Goal: Task Accomplishment & Management: Manage account settings

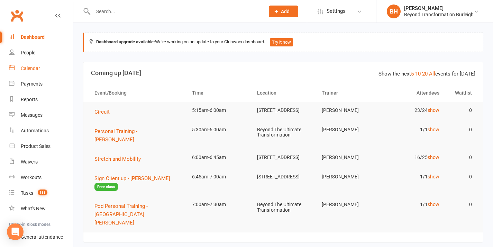
click at [29, 67] on div "Calendar" at bounding box center [30, 68] width 19 height 6
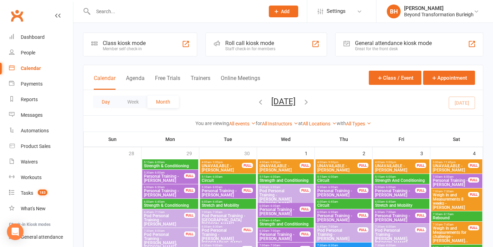
click at [106, 100] on button "Day" at bounding box center [106, 102] width 26 height 12
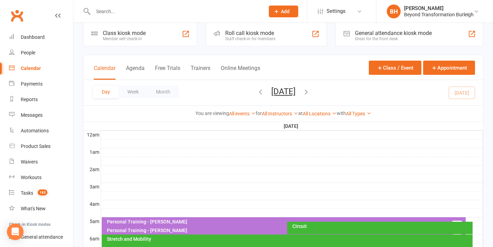
scroll to position [67, 0]
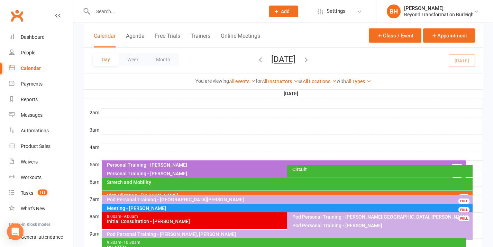
click at [193, 182] on div "Stretch and Mobility" at bounding box center [289, 182] width 365 height 5
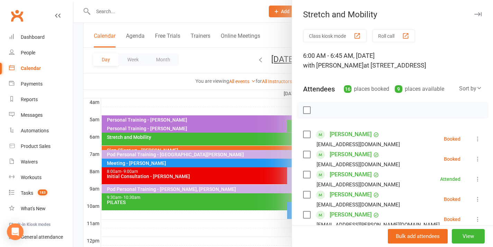
scroll to position [149, 0]
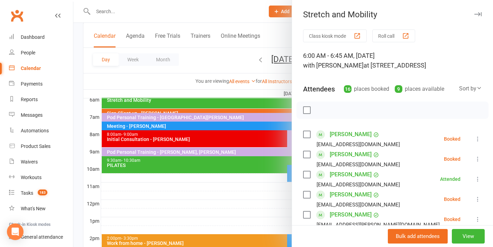
click at [244, 134] on div at bounding box center [283, 123] width 420 height 247
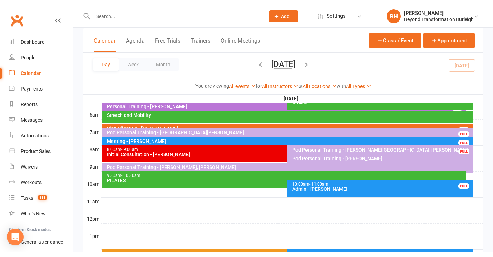
scroll to position [126, 0]
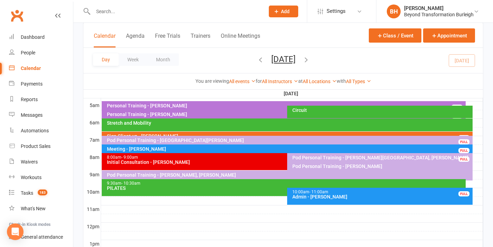
click at [173, 139] on div "Pod Personal Training - [GEOGRAPHIC_DATA][PERSON_NAME]" at bounding box center [289, 140] width 365 height 5
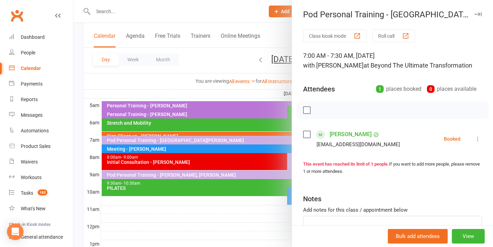
click at [173, 139] on div at bounding box center [283, 123] width 420 height 247
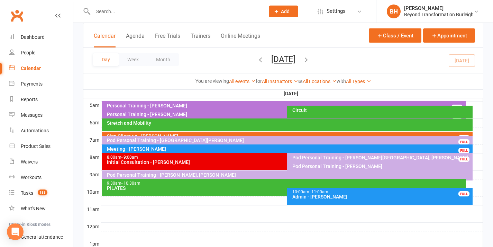
click at [368, 157] on div "Pod Personal Training - [PERSON_NAME][GEOGRAPHIC_DATA], [PERSON_NAME] ..." at bounding box center [381, 160] width 179 height 10
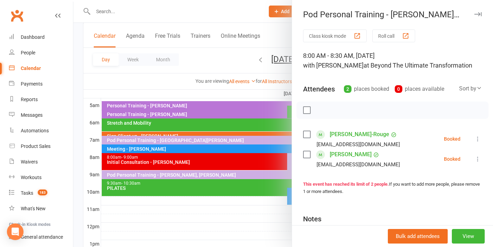
click at [274, 149] on div at bounding box center [283, 123] width 420 height 247
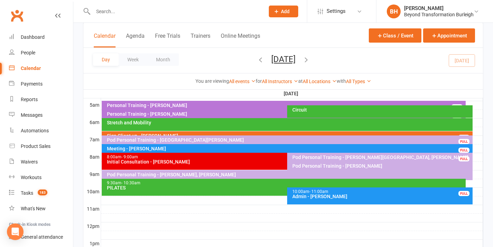
scroll to position [116, 0]
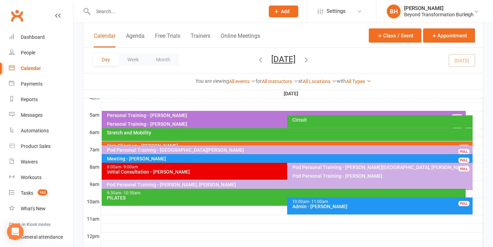
click at [189, 113] on div "Personal Training - [PERSON_NAME]" at bounding box center [286, 115] width 358 height 5
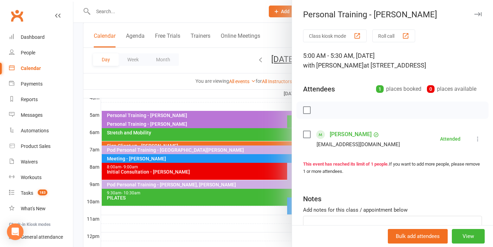
click at [191, 120] on div at bounding box center [283, 123] width 420 height 247
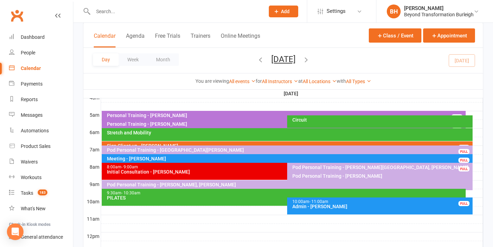
click at [185, 123] on div "Personal Training - [PERSON_NAME]" at bounding box center [286, 124] width 358 height 5
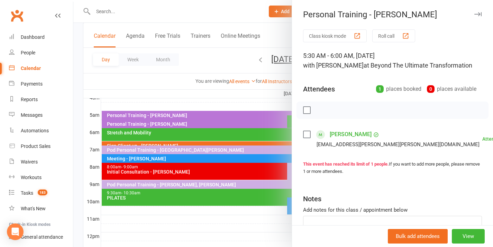
click at [186, 121] on div at bounding box center [283, 123] width 420 height 247
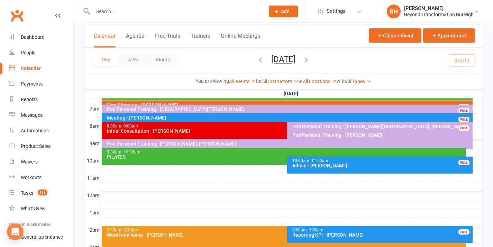
scroll to position [9, 0]
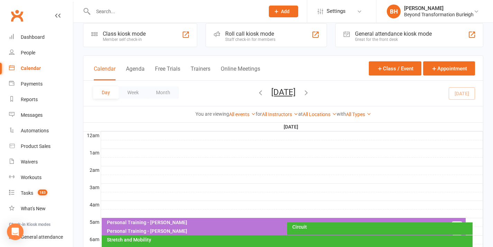
click at [293, 94] on button "[DATE]" at bounding box center [284, 92] width 24 height 10
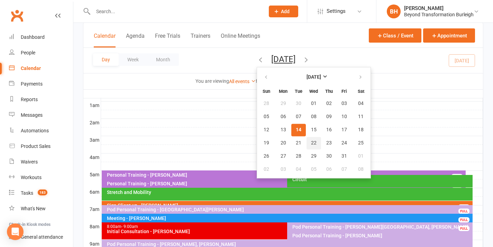
scroll to position [105, 0]
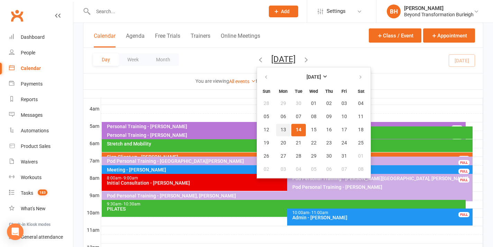
click at [281, 129] on span "13" at bounding box center [284, 130] width 6 height 6
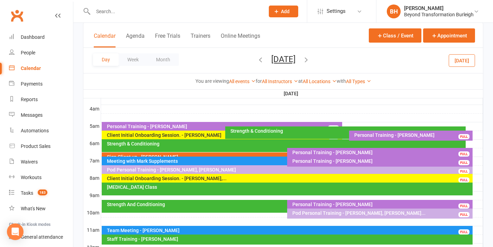
click at [251, 179] on div "Client Initial Onboarding Session. - Leanne Klein,..." at bounding box center [289, 178] width 365 height 5
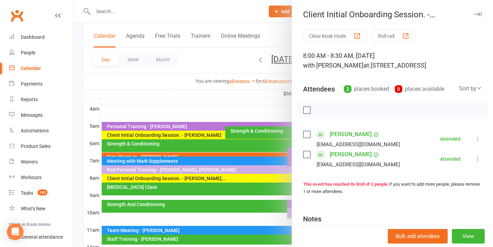
click at [251, 178] on div at bounding box center [283, 123] width 420 height 247
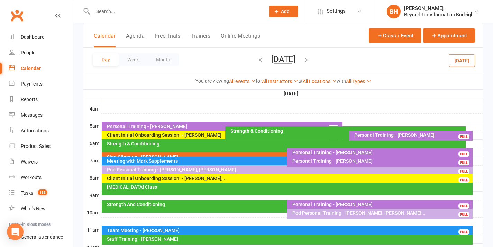
click at [310, 58] on icon "button" at bounding box center [307, 60] width 8 height 8
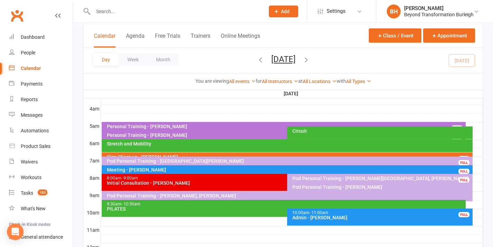
click at [310, 59] on icon "button" at bounding box center [307, 60] width 8 height 8
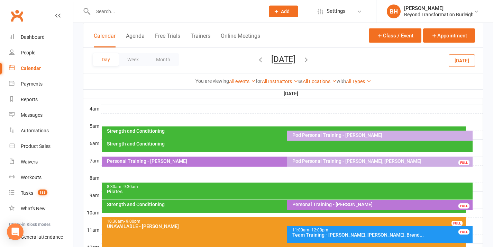
click at [310, 59] on icon "button" at bounding box center [307, 60] width 8 height 8
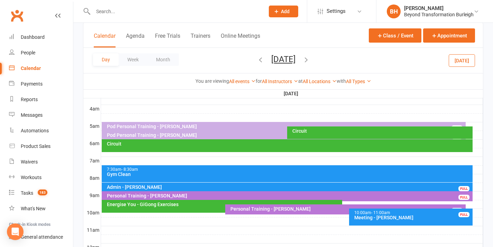
click at [310, 59] on icon "button" at bounding box center [307, 60] width 8 height 8
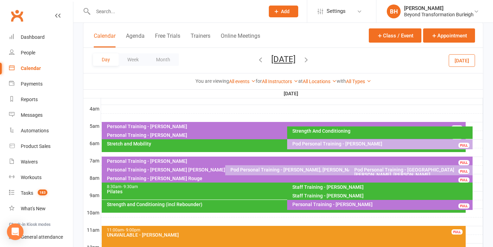
click at [272, 60] on button "[DATE]" at bounding box center [284, 59] width 24 height 10
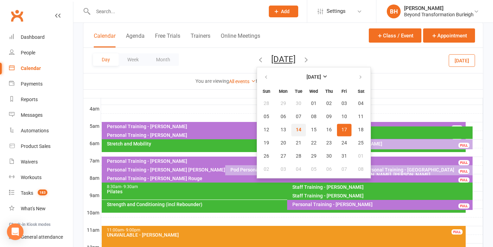
click at [292, 134] on button "14" at bounding box center [299, 130] width 15 height 12
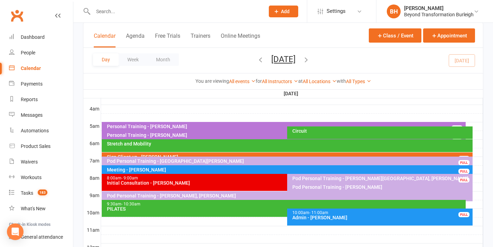
click at [257, 58] on icon "button" at bounding box center [261, 60] width 8 height 8
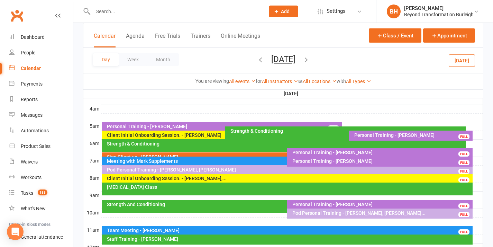
click at [201, 126] on div "Personal Training - [PERSON_NAME]" at bounding box center [224, 126] width 234 height 5
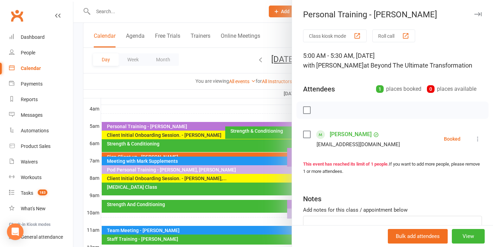
click at [475, 138] on icon at bounding box center [478, 138] width 7 height 7
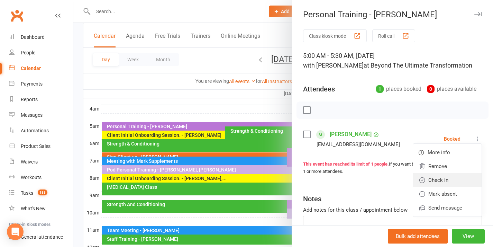
click at [435, 178] on link "Check in" at bounding box center [447, 180] width 69 height 14
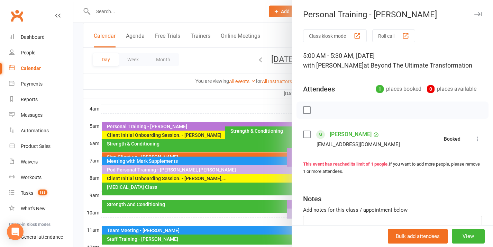
click at [254, 143] on div at bounding box center [283, 123] width 420 height 247
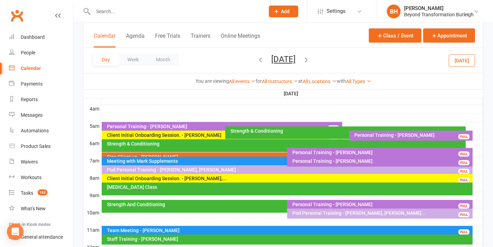
click at [372, 135] on div "Personal Training - [PERSON_NAME]" at bounding box center [413, 135] width 118 height 5
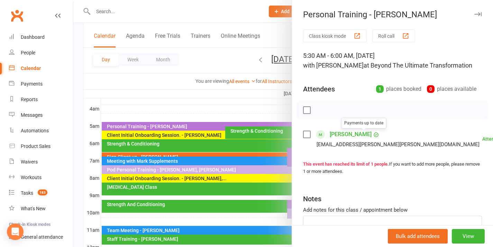
click at [277, 129] on div at bounding box center [283, 123] width 420 height 247
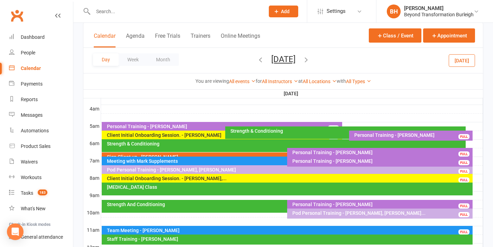
click at [214, 135] on div "Client Initial Onboarding Session. - Kerryn Gray" at bounding box center [224, 135] width 234 height 5
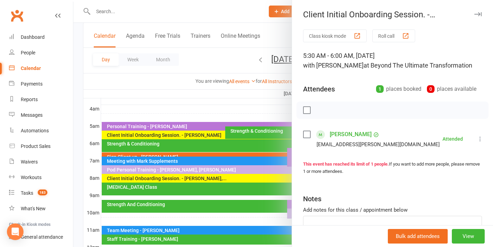
click at [213, 135] on div at bounding box center [283, 123] width 420 height 247
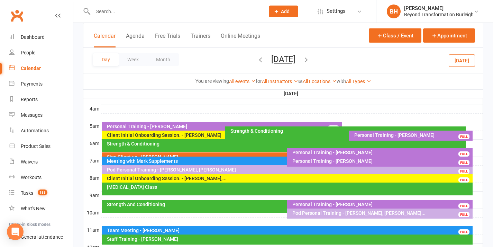
click at [257, 129] on div "Strength & Conditioning" at bounding box center [347, 130] width 234 height 5
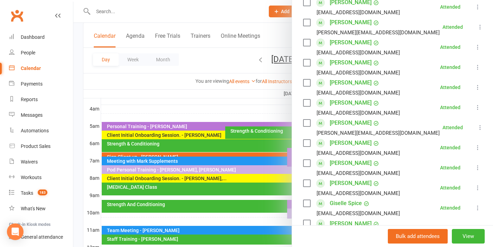
scroll to position [299, 0]
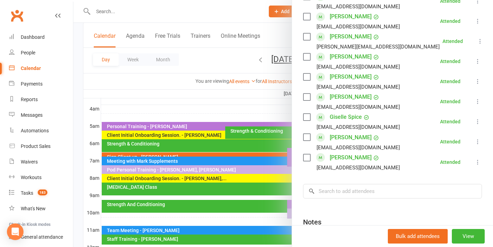
click at [223, 174] on div at bounding box center [283, 123] width 420 height 247
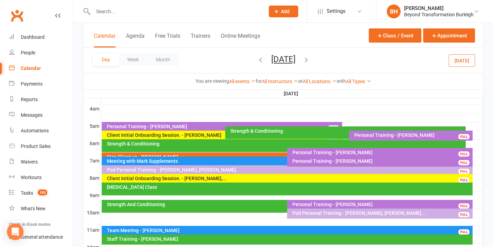
click at [223, 147] on div "Strength & Conditioning" at bounding box center [284, 145] width 365 height 13
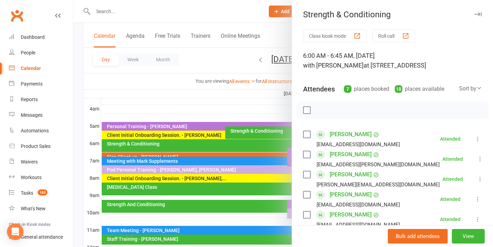
scroll to position [169, 0]
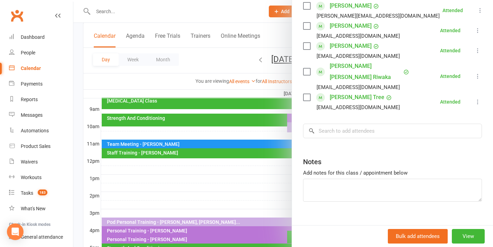
click at [242, 141] on div at bounding box center [283, 123] width 420 height 247
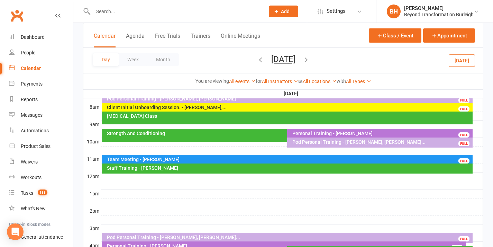
scroll to position [63, 0]
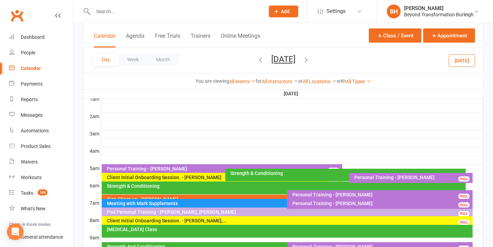
click at [318, 194] on div "Personal Training - Alexis Cheyne" at bounding box center [381, 194] width 179 height 5
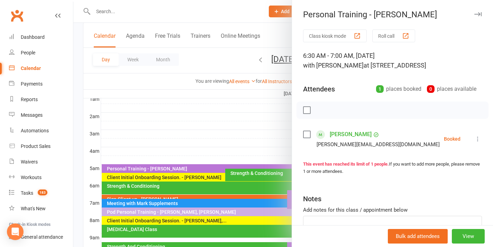
click at [475, 142] on icon at bounding box center [478, 138] width 7 height 7
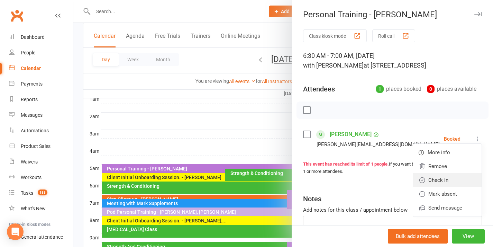
click at [440, 187] on link "Check in" at bounding box center [447, 180] width 69 height 14
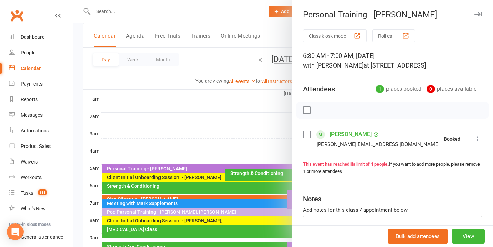
click at [266, 199] on div at bounding box center [283, 123] width 420 height 247
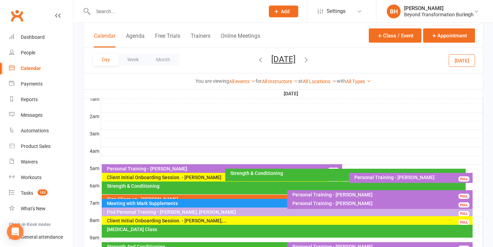
click at [334, 205] on div "Personal Training - [PERSON_NAME]" at bounding box center [381, 203] width 179 height 5
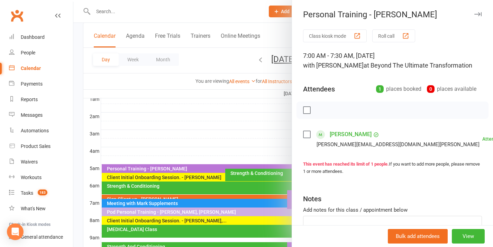
click at [267, 182] on div at bounding box center [283, 123] width 420 height 247
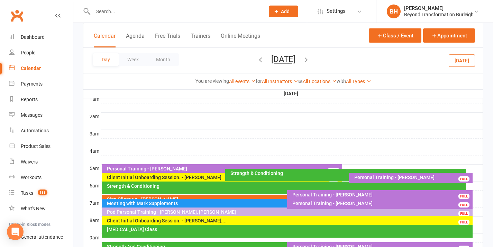
click at [248, 212] on div "Pod Personal Training - [PERSON_NAME], [PERSON_NAME]" at bounding box center [289, 212] width 365 height 5
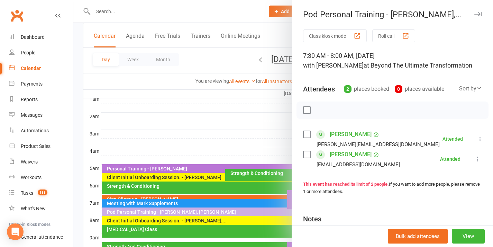
click at [253, 200] on div at bounding box center [283, 123] width 420 height 247
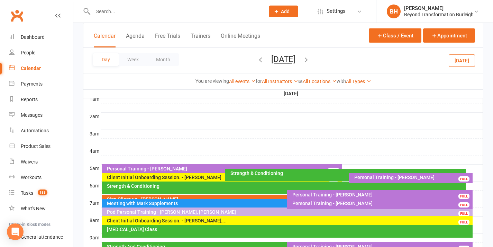
click at [204, 202] on div "Meeting with Mark Supplements" at bounding box center [286, 203] width 358 height 5
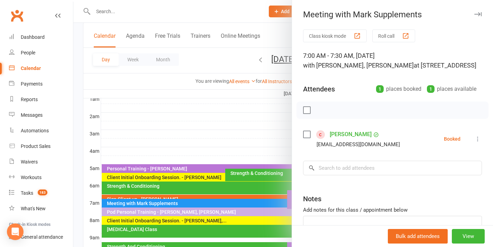
click at [474, 143] on button at bounding box center [478, 139] width 8 height 8
click at [437, 187] on link "Check in" at bounding box center [447, 180] width 69 height 14
click at [204, 209] on div at bounding box center [283, 123] width 420 height 247
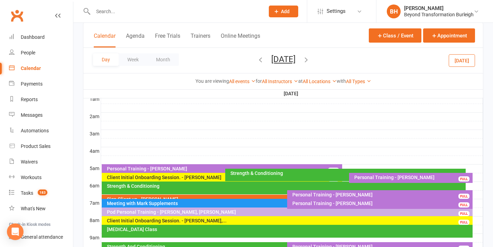
click at [219, 211] on div "Pod Personal Training - [PERSON_NAME], [PERSON_NAME]" at bounding box center [289, 212] width 365 height 5
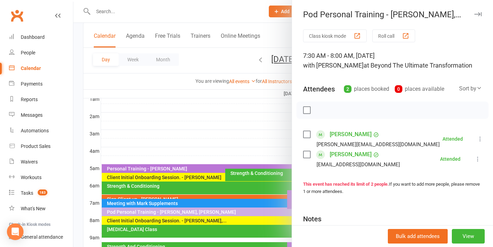
click at [219, 211] on div at bounding box center [283, 123] width 420 height 247
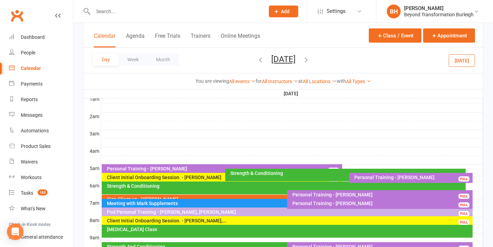
click at [218, 221] on div "Client Initial Onboarding Session. - Leanne Klein,..." at bounding box center [289, 220] width 365 height 5
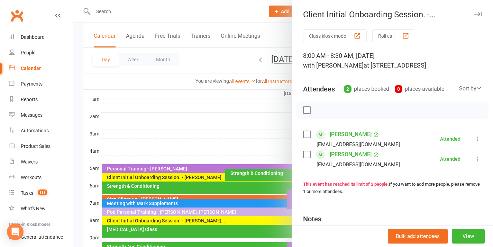
click at [217, 221] on div at bounding box center [283, 123] width 420 height 247
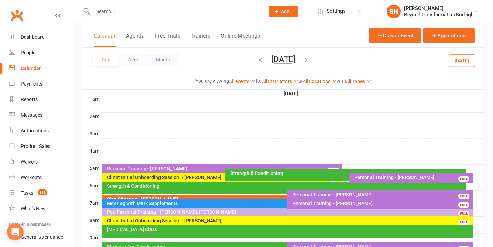
scroll to position [171, 0]
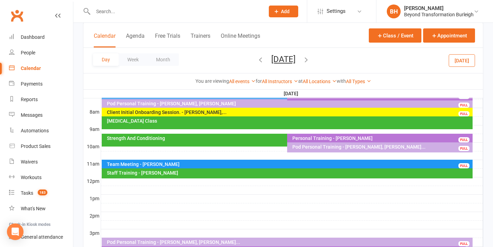
click at [214, 117] on div "Myofascial Release Class" at bounding box center [288, 122] width 372 height 13
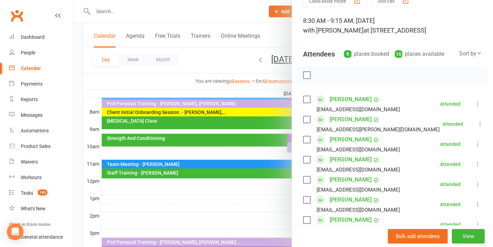
scroll to position [148, 0]
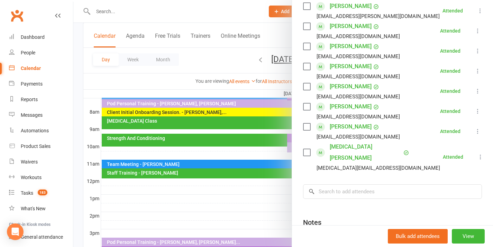
click at [198, 150] on div at bounding box center [283, 123] width 420 height 247
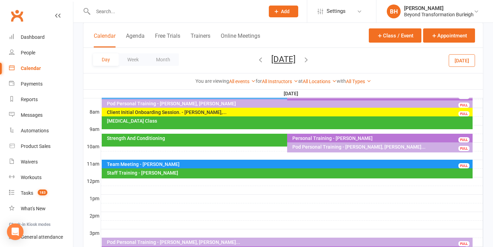
click at [267, 140] on div "Strength And Conditioning" at bounding box center [286, 138] width 358 height 5
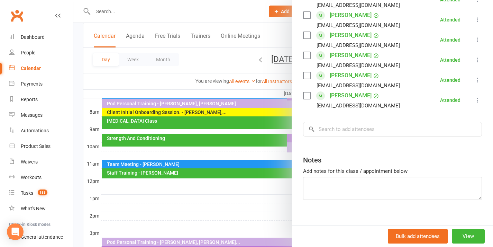
scroll to position [279, 0]
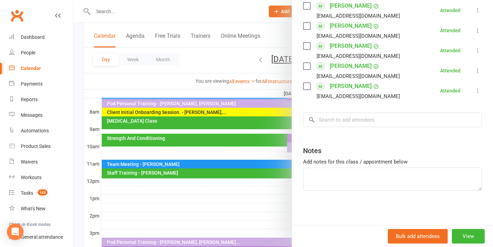
click at [216, 130] on div at bounding box center [283, 123] width 420 height 247
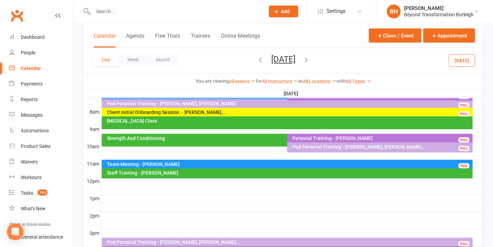
click at [352, 138] on div "Personal Training - [PERSON_NAME]" at bounding box center [381, 138] width 179 height 5
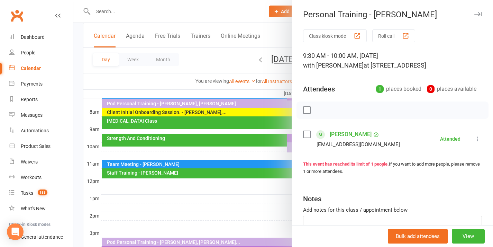
click at [279, 145] on div at bounding box center [283, 123] width 420 height 247
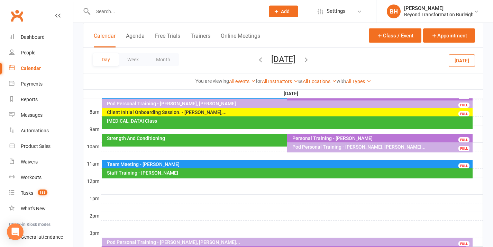
click at [329, 149] on div "Pod Personal Training - Ryan Middlemass, David Mor..." at bounding box center [381, 146] width 179 height 5
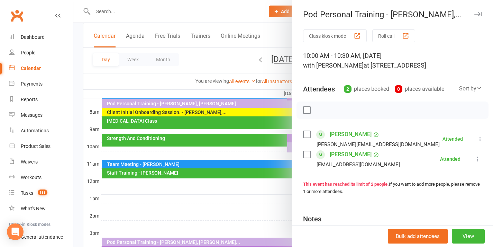
click at [275, 149] on div at bounding box center [283, 123] width 420 height 247
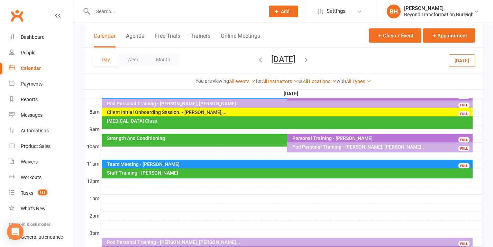
scroll to position [272, 0]
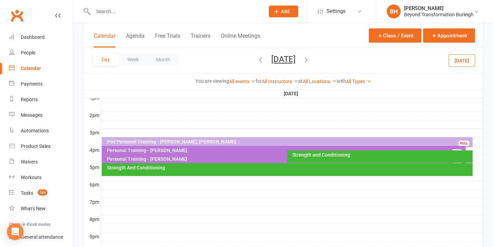
click at [222, 142] on div "Pod Personal Training - Emily Cloke, Rachel Wheele..." at bounding box center [289, 141] width 365 height 5
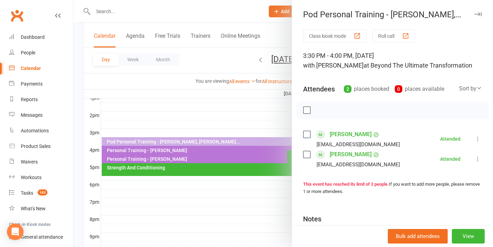
click at [222, 142] on div at bounding box center [283, 123] width 420 height 247
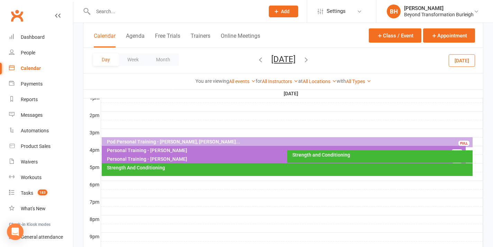
click at [186, 153] on div "Personal Training - Jai Pannekoek FULL" at bounding box center [284, 151] width 365 height 10
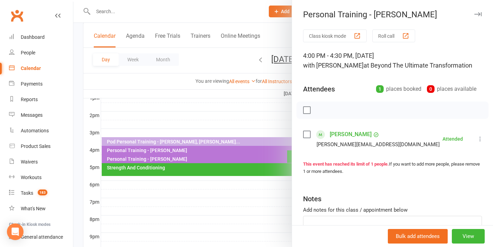
click at [185, 152] on div at bounding box center [283, 123] width 420 height 247
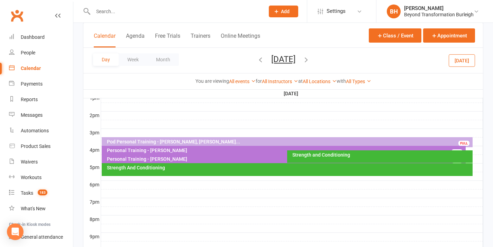
click at [185, 158] on div "Personal Training - Melanie Quinlivan" at bounding box center [286, 159] width 358 height 5
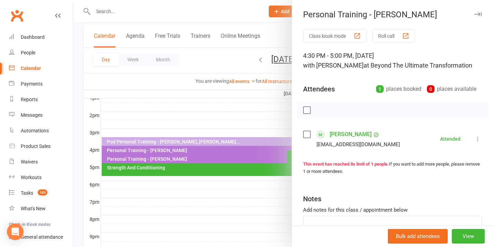
click at [185, 158] on div at bounding box center [283, 123] width 420 height 247
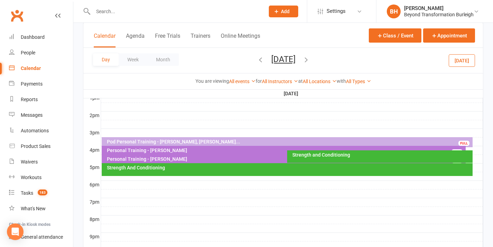
scroll to position [0, 0]
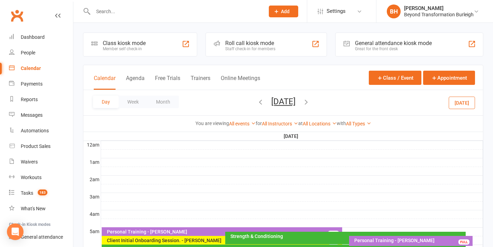
click at [310, 100] on icon "button" at bounding box center [307, 102] width 8 height 8
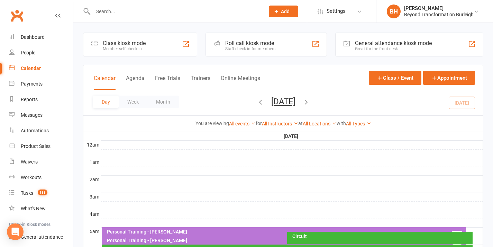
scroll to position [35, 0]
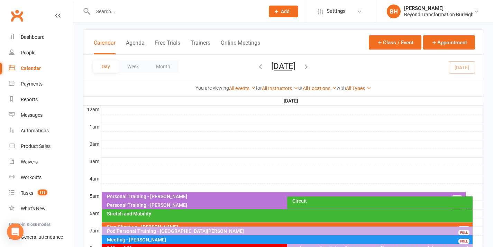
click at [238, 195] on div "Personal Training - [PERSON_NAME]" at bounding box center [286, 196] width 358 height 5
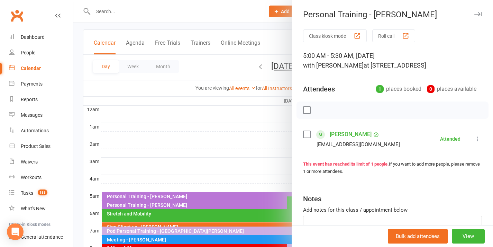
click at [227, 206] on div at bounding box center [283, 123] width 420 height 247
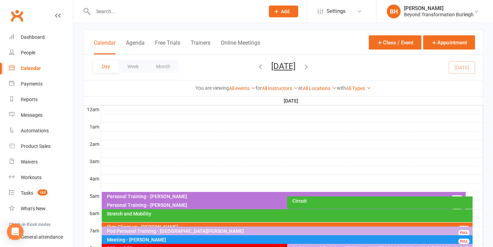
click at [214, 206] on div "Personal Training - [PERSON_NAME]" at bounding box center [286, 205] width 358 height 5
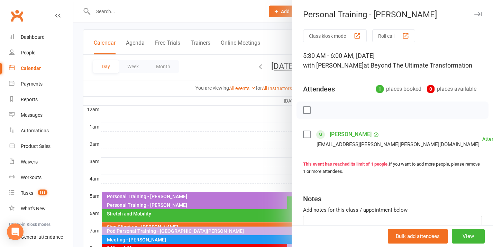
click at [214, 205] on div at bounding box center [283, 123] width 420 height 247
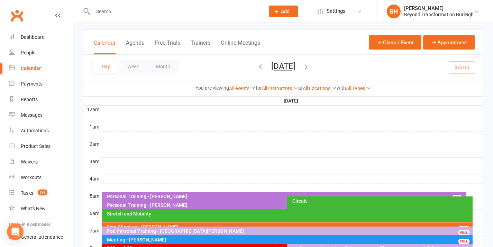
click at [212, 214] on div "Stretch and Mobility" at bounding box center [289, 213] width 365 height 5
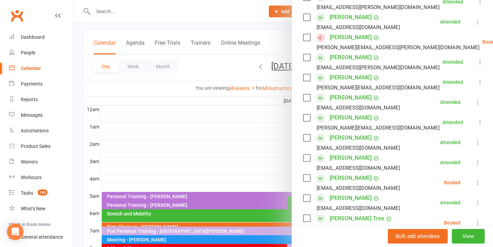
scroll to position [278, 0]
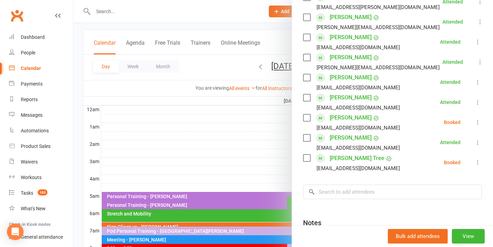
click at [249, 164] on div at bounding box center [283, 123] width 420 height 247
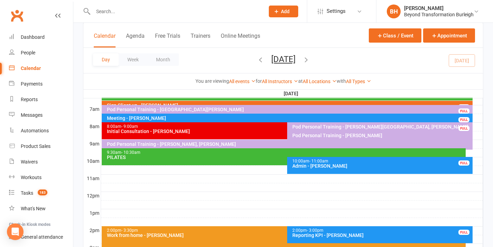
scroll to position [108, 0]
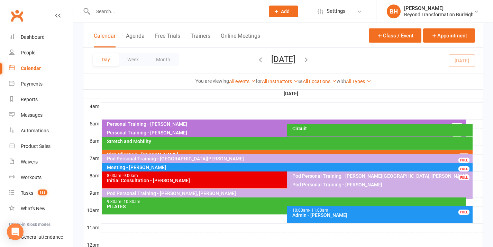
click at [312, 129] on div "Circuit" at bounding box center [381, 128] width 179 height 5
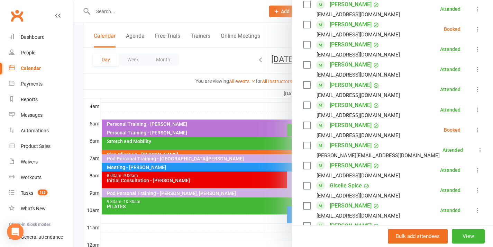
scroll to position [479, 0]
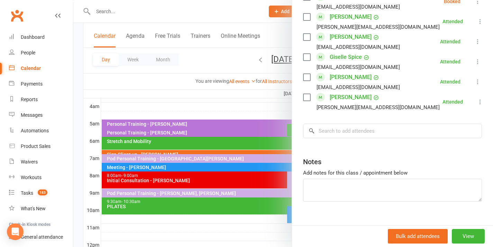
click at [195, 113] on div at bounding box center [283, 123] width 420 height 247
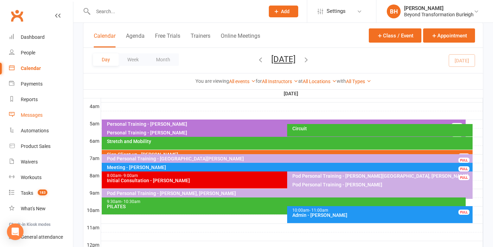
click at [33, 115] on div "Messages" at bounding box center [32, 115] width 22 height 6
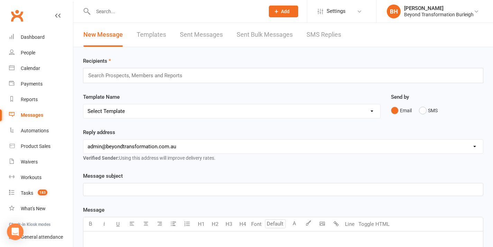
click at [259, 38] on link "Sent Bulk Messages" at bounding box center [265, 35] width 56 height 24
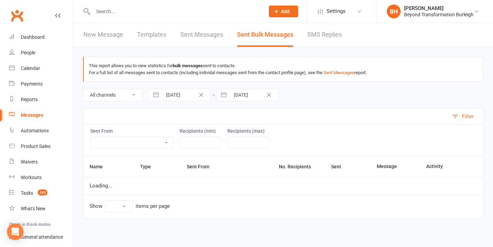
select select "10"
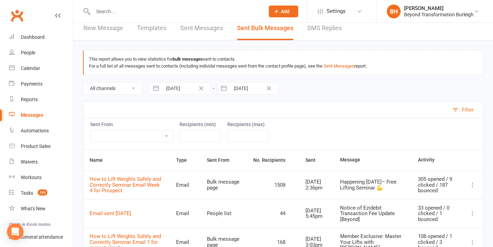
scroll to position [50, 0]
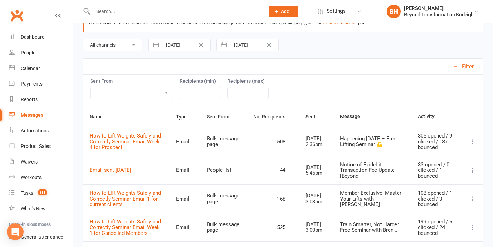
click at [472, 141] on icon at bounding box center [473, 141] width 7 height 7
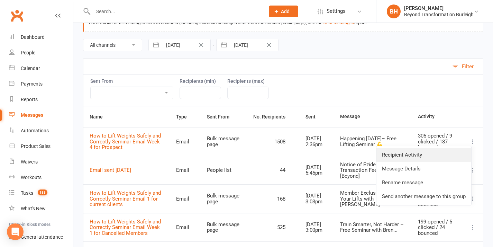
click at [411, 156] on link "Recipient Activity" at bounding box center [424, 155] width 95 height 14
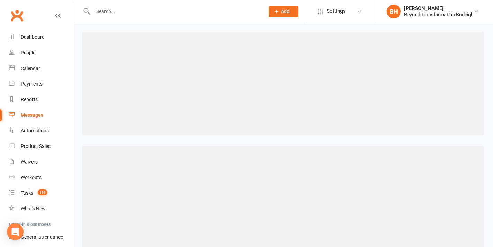
select select "100"
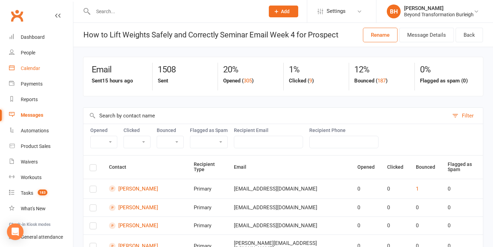
click at [29, 69] on div "Calendar" at bounding box center [30, 68] width 19 height 6
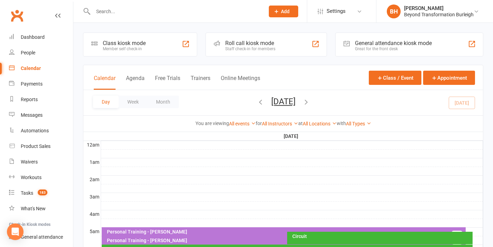
click at [285, 100] on button "[DATE]" at bounding box center [284, 102] width 24 height 10
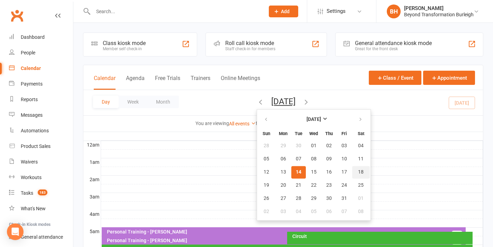
click at [353, 176] on button "18" at bounding box center [362, 172] width 18 height 12
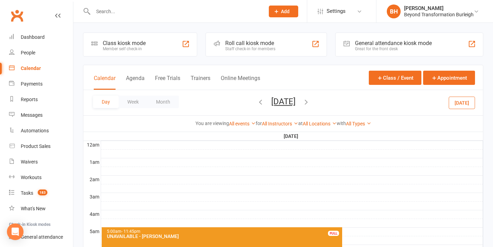
scroll to position [136, 0]
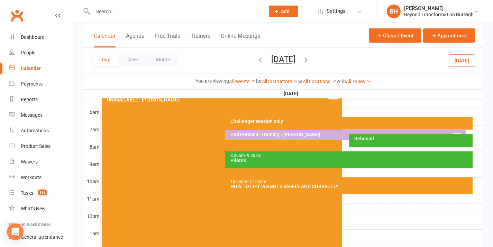
click at [291, 187] on div "HOW TO LIFT WEIGHTS SAFELY AND CORRECTLY" at bounding box center [350, 186] width 241 height 5
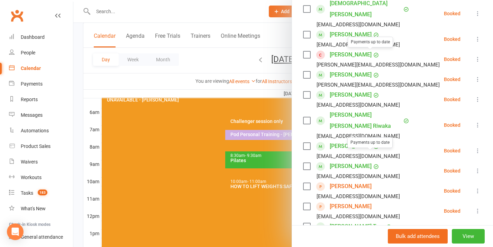
scroll to position [180, 0]
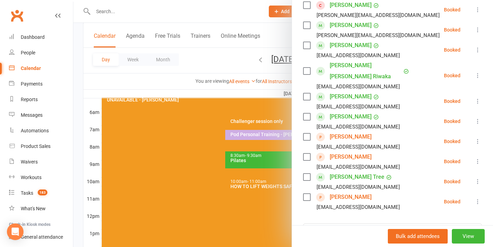
click at [43, 83] on link "Payments" at bounding box center [41, 84] width 64 height 16
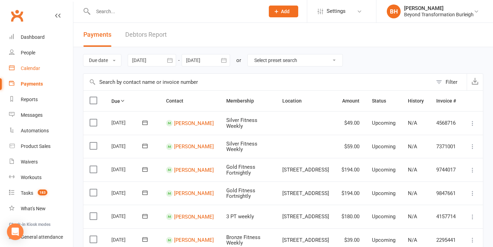
click at [32, 69] on div "Calendar" at bounding box center [30, 68] width 19 height 6
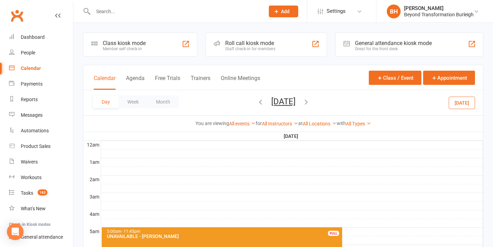
scroll to position [115, 0]
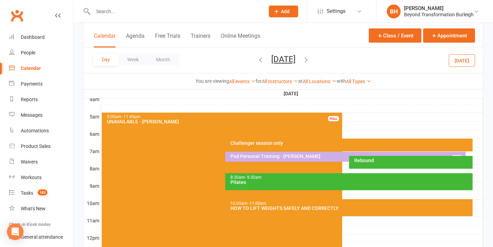
click at [290, 156] on div "Pod Personal Training - [PERSON_NAME]" at bounding box center [347, 156] width 234 height 5
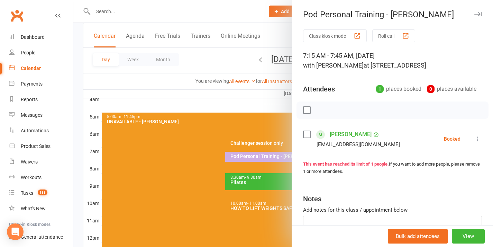
click at [272, 149] on div at bounding box center [283, 123] width 420 height 247
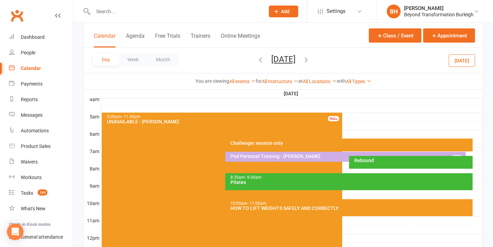
click at [379, 160] on div "Rebound" at bounding box center [413, 160] width 118 height 5
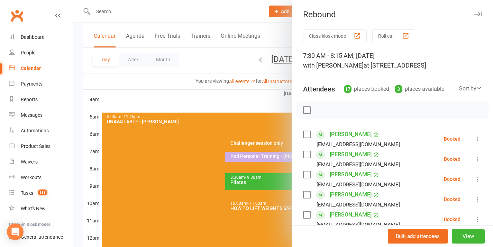
click at [198, 138] on div at bounding box center [283, 123] width 420 height 247
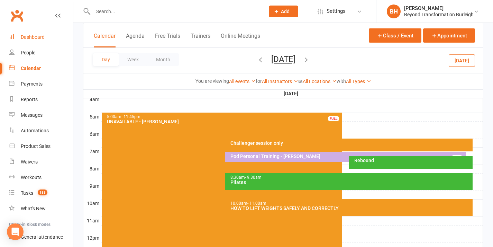
click at [32, 32] on link "Dashboard" at bounding box center [41, 37] width 64 height 16
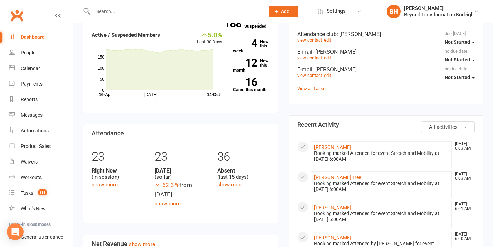
scroll to position [63, 0]
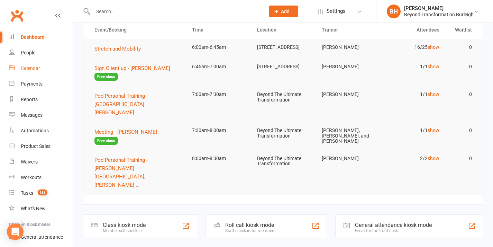
click at [34, 66] on div "Calendar" at bounding box center [30, 68] width 19 height 6
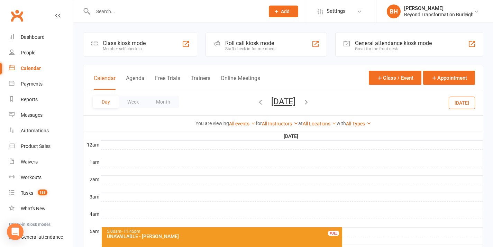
click at [157, 17] on div at bounding box center [171, 11] width 177 height 23
click at [154, 12] on input "text" at bounding box center [175, 12] width 169 height 10
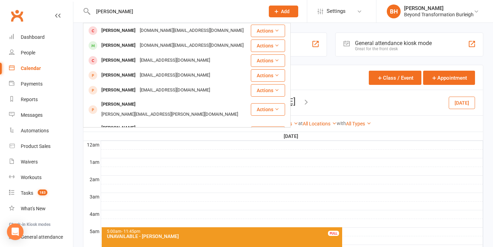
type input "[PERSON_NAME]"
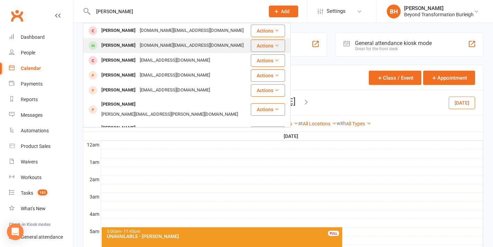
drag, startPoint x: 154, startPoint y: 11, endPoint x: 124, endPoint y: 48, distance: 48.2
click at [124, 48] on div "[PERSON_NAME]" at bounding box center [118, 46] width 38 height 10
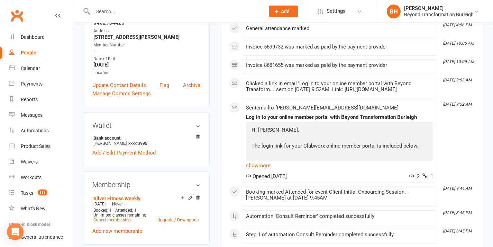
scroll to position [57, 0]
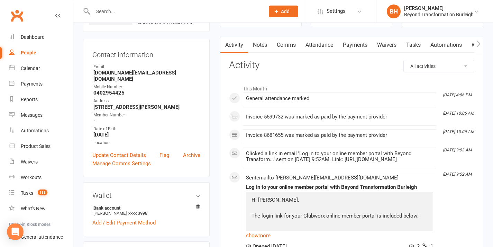
click at [349, 44] on link "Payments" at bounding box center [355, 45] width 34 height 16
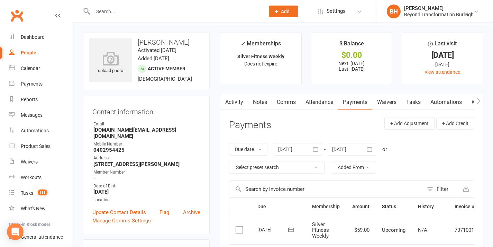
click at [315, 99] on link "Attendance" at bounding box center [319, 102] width 37 height 16
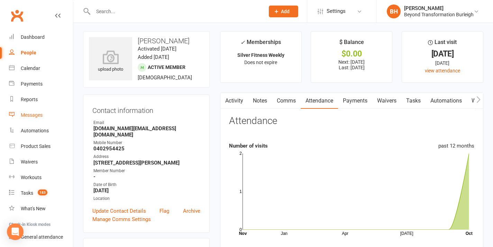
scroll to position [57, 0]
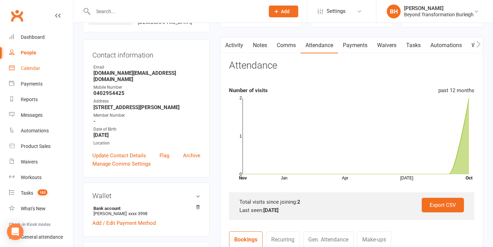
click at [27, 67] on div "Calendar" at bounding box center [30, 68] width 19 height 6
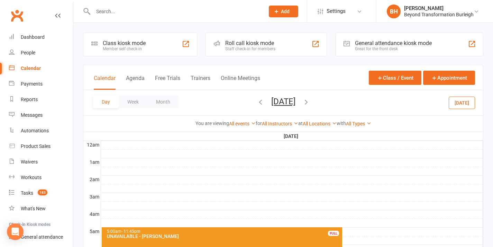
scroll to position [103, 0]
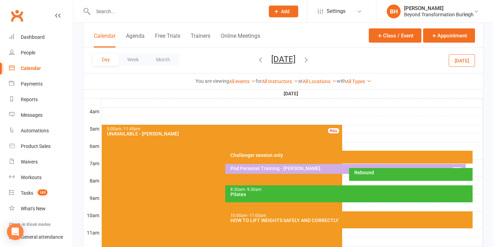
click at [276, 57] on button "[DATE]" at bounding box center [284, 59] width 24 height 10
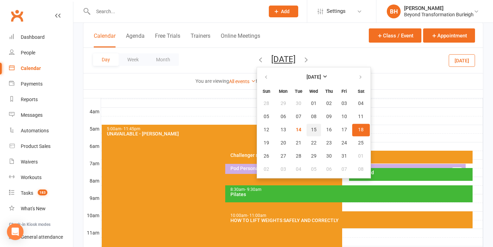
click at [311, 131] on span "15" at bounding box center [314, 130] width 6 height 6
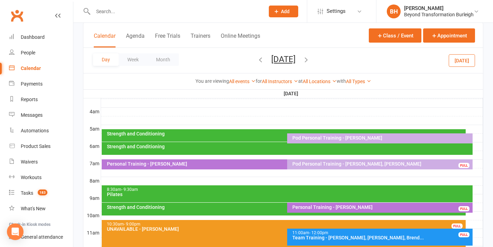
click at [272, 60] on button "[DATE]" at bounding box center [284, 59] width 24 height 10
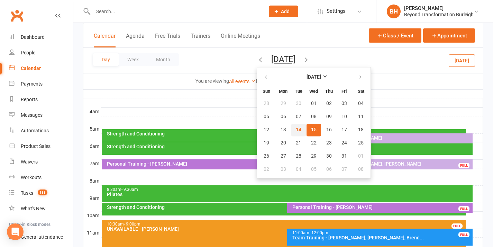
click at [296, 130] on span "14" at bounding box center [299, 130] width 6 height 6
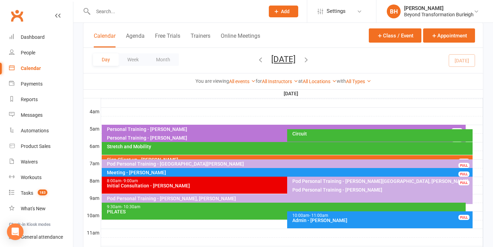
scroll to position [153, 0]
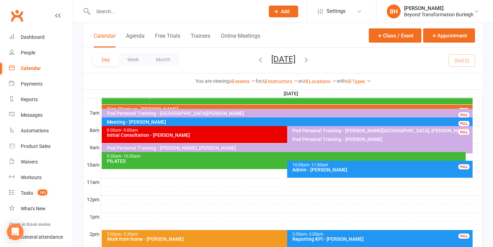
click at [230, 158] on div "9:30am - 10:30am" at bounding box center [286, 156] width 358 height 5
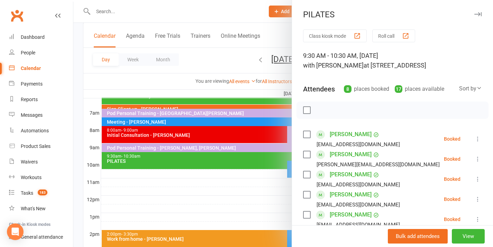
scroll to position [129, 0]
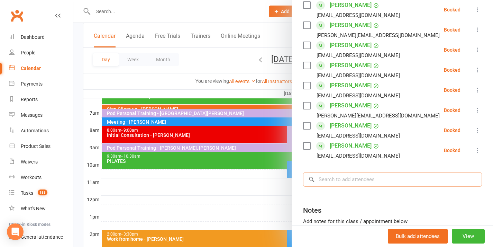
click at [350, 178] on input "search" at bounding box center [392, 179] width 179 height 15
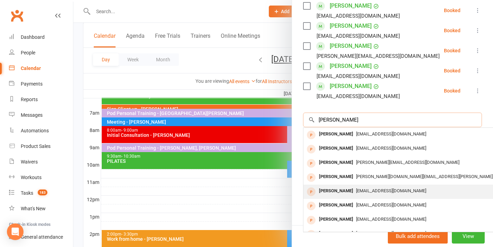
scroll to position [143, 0]
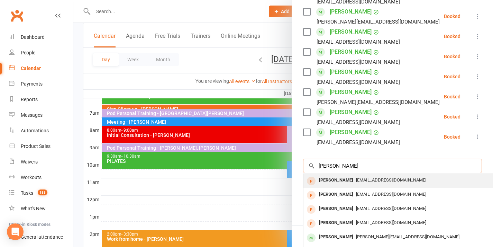
type input "[PERSON_NAME]"
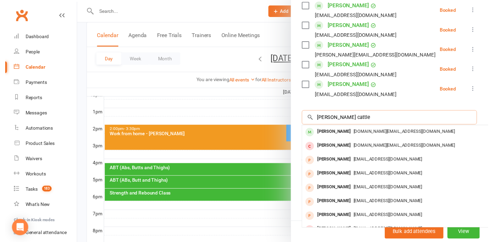
scroll to position [148, 0]
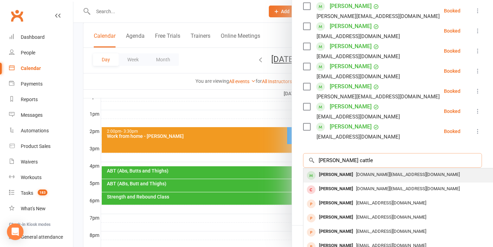
type input "[PERSON_NAME] cattle"
click at [354, 178] on div "[DOMAIN_NAME][EMAIL_ADDRESS][DOMAIN_NAME]" at bounding box center [407, 175] width 202 height 10
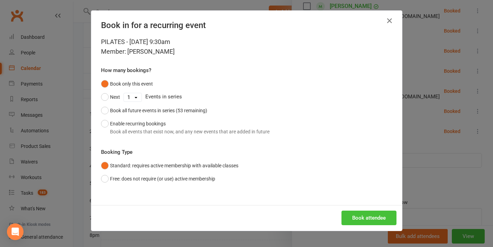
click at [365, 213] on button "Book attendee" at bounding box center [369, 218] width 55 height 15
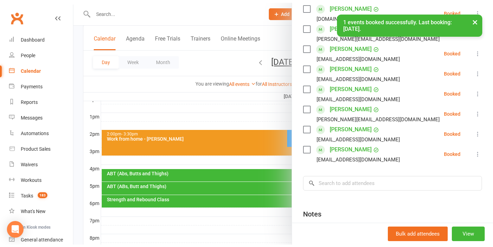
scroll to position [1, 0]
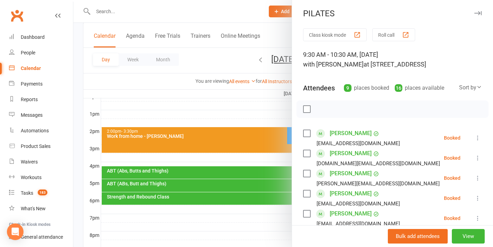
click at [258, 125] on div at bounding box center [283, 123] width 420 height 247
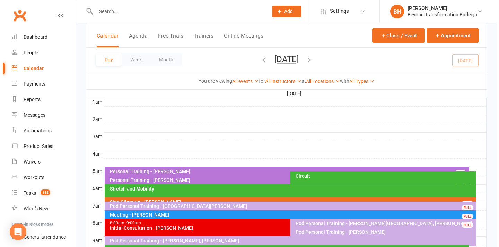
scroll to position [118, 0]
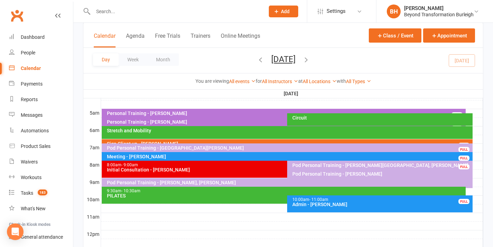
click at [310, 61] on icon "button" at bounding box center [307, 60] width 8 height 8
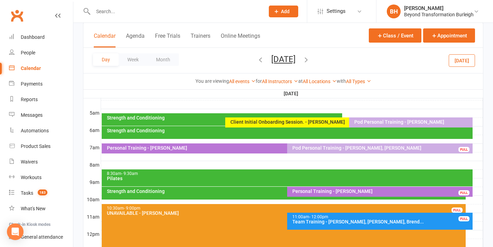
click at [310, 60] on icon "button" at bounding box center [307, 60] width 8 height 8
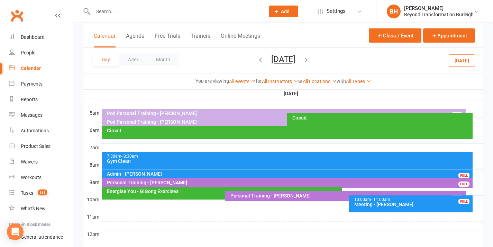
click at [310, 59] on icon "button" at bounding box center [307, 60] width 8 height 8
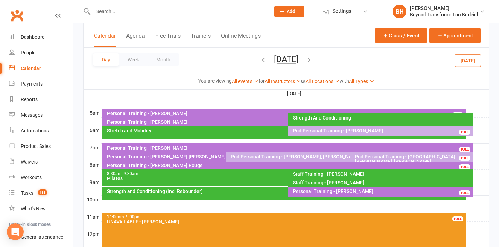
click at [297, 58] on button "[DATE]" at bounding box center [286, 59] width 24 height 10
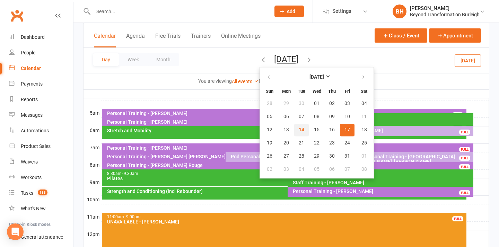
click at [294, 128] on button "14" at bounding box center [301, 130] width 15 height 12
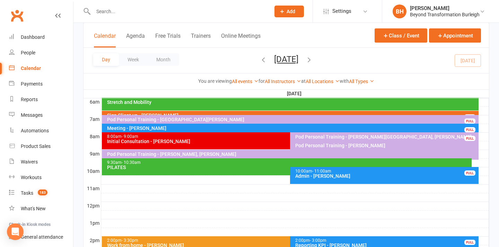
scroll to position [124, 0]
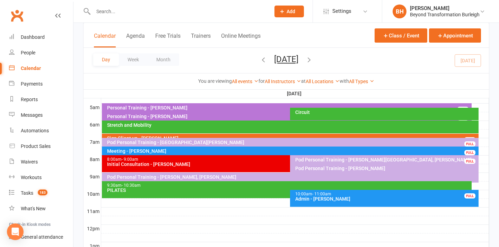
click at [276, 53] on div "Day Week Month [DATE] [DATE] Sun Mon Tue Wed Thu Fri Sat 28 29 30 01 02 03 04 0…" at bounding box center [285, 60] width 405 height 25
click at [274, 60] on button "[DATE]" at bounding box center [286, 59] width 24 height 10
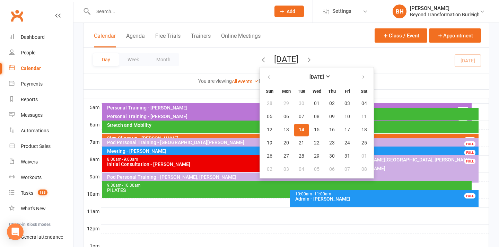
click at [299, 128] on span "14" at bounding box center [302, 130] width 6 height 6
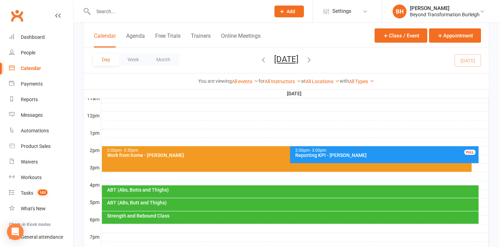
scroll to position [240, 0]
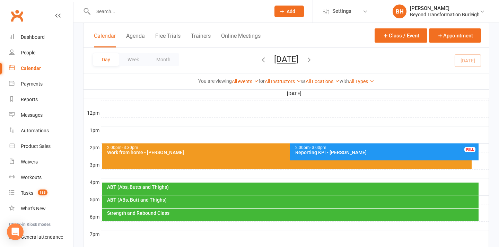
click at [215, 187] on div "ABT (Abs, Butts and Thighs)" at bounding box center [292, 187] width 370 height 5
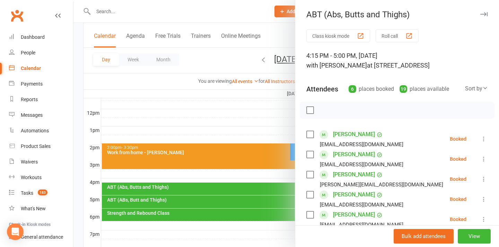
click at [244, 163] on div at bounding box center [285, 123] width 425 height 247
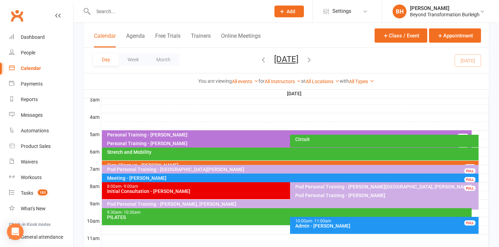
scroll to position [106, 0]
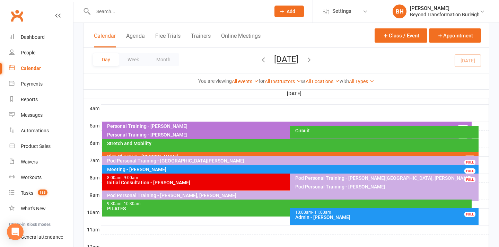
click at [222, 169] on div "Meeting - [PERSON_NAME]" at bounding box center [292, 169] width 370 height 5
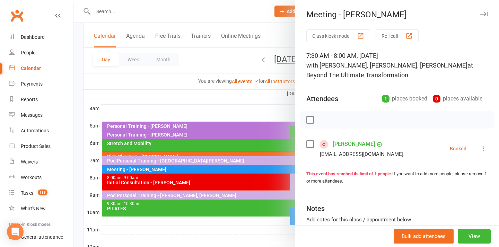
click at [222, 168] on div at bounding box center [285, 123] width 425 height 247
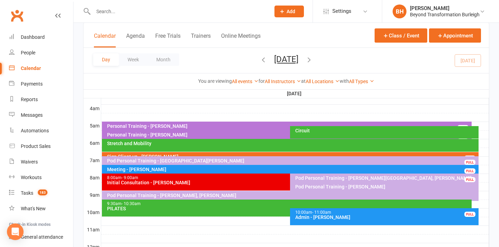
click at [336, 178] on div "Pod Personal Training - [PERSON_NAME][GEOGRAPHIC_DATA], [PERSON_NAME] ..." at bounding box center [386, 181] width 182 height 10
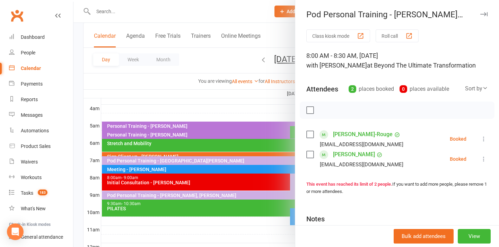
click at [234, 180] on div at bounding box center [285, 123] width 425 height 247
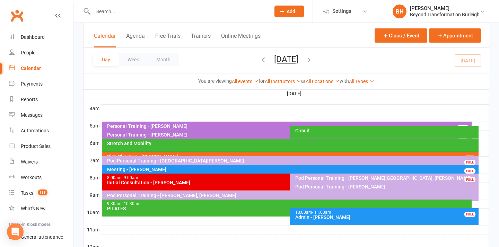
click at [373, 179] on div "Pod Personal Training - [PERSON_NAME][GEOGRAPHIC_DATA], [PERSON_NAME] ..." at bounding box center [386, 181] width 182 height 10
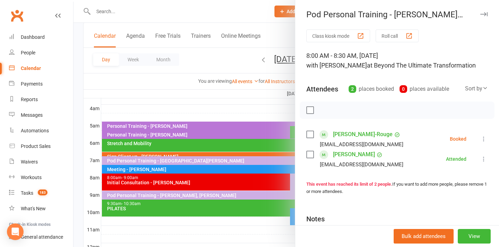
click at [208, 128] on div at bounding box center [285, 123] width 425 height 247
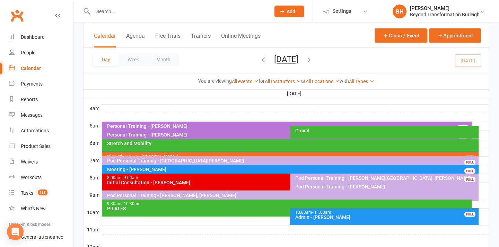
click at [349, 179] on div "Pod Personal Training - [PERSON_NAME][GEOGRAPHIC_DATA], [PERSON_NAME] ..." at bounding box center [386, 181] width 182 height 10
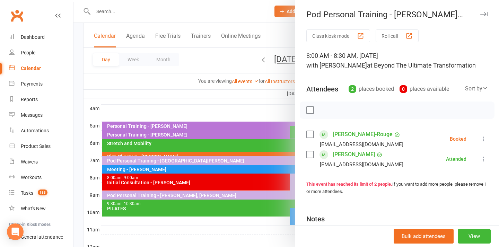
click at [350, 156] on link "[PERSON_NAME]" at bounding box center [354, 154] width 42 height 11
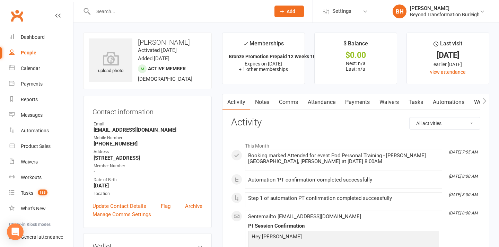
click at [352, 107] on link "Payments" at bounding box center [357, 102] width 34 height 16
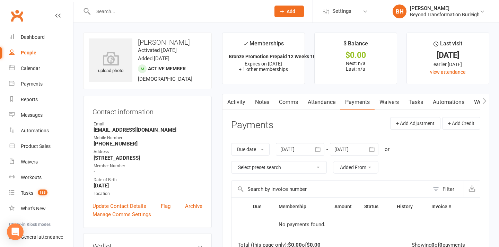
click at [320, 105] on link "Attendance" at bounding box center [321, 102] width 37 height 16
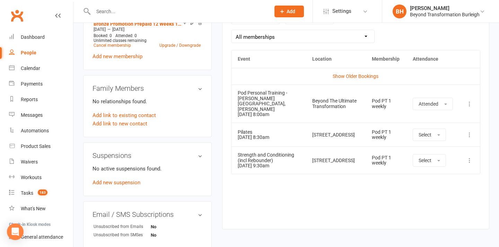
scroll to position [325, 0]
click at [36, 68] on div "Calendar" at bounding box center [30, 68] width 19 height 6
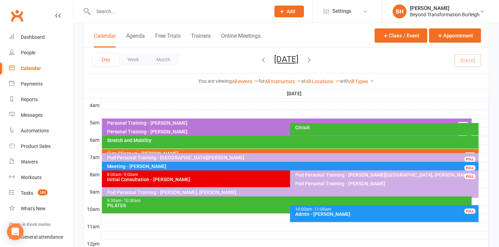
scroll to position [118, 0]
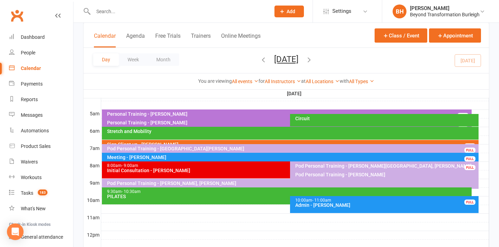
click at [220, 138] on div "Stretch and Mobility" at bounding box center [290, 133] width 376 height 13
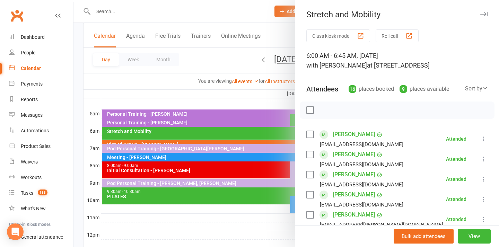
click at [220, 138] on div at bounding box center [285, 123] width 425 height 247
